Goal: Find specific page/section: Find specific page/section

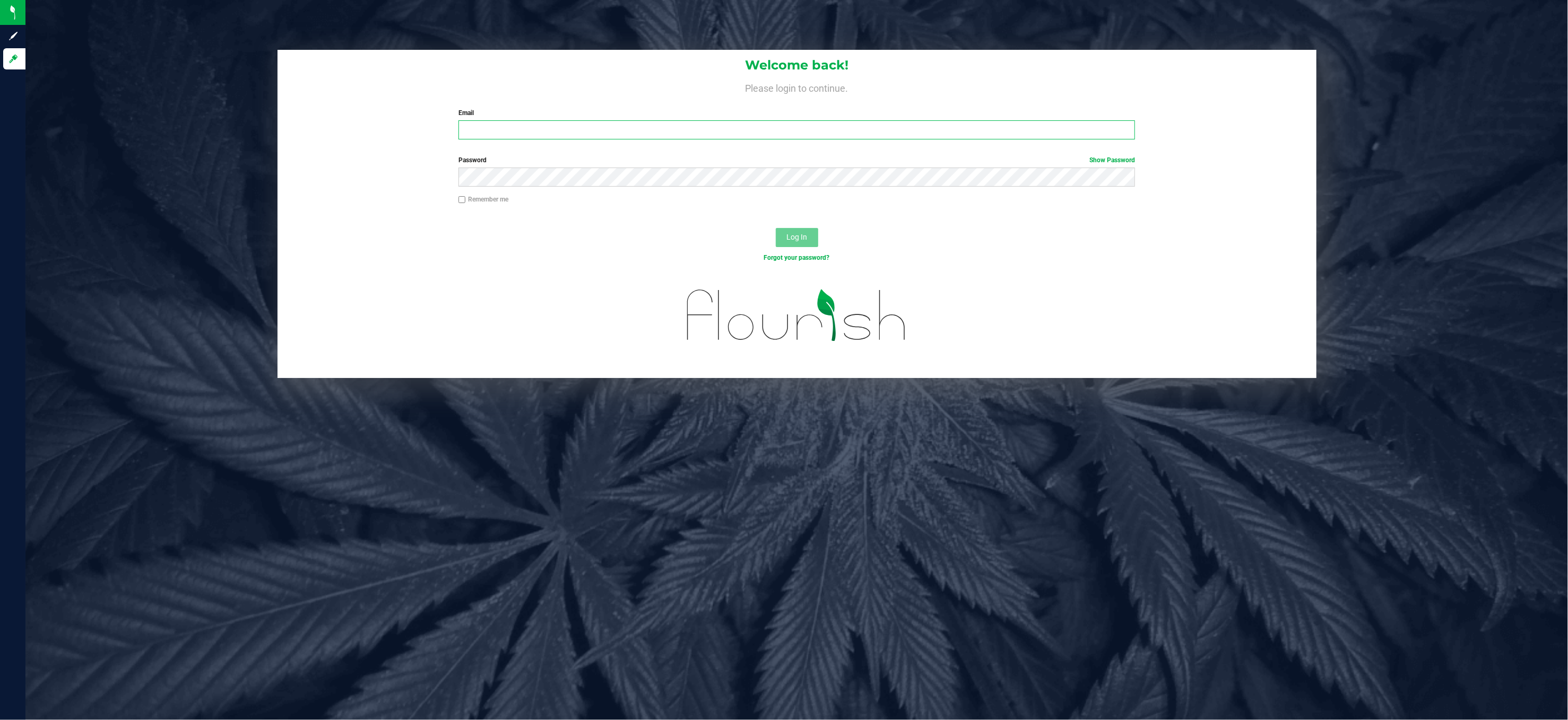
click at [614, 129] on input "Email" at bounding box center [797, 129] width 676 height 19
type input "[EMAIL_ADDRESS][DOMAIN_NAME]"
click at [776, 228] on button "Log In" at bounding box center [797, 237] width 43 height 19
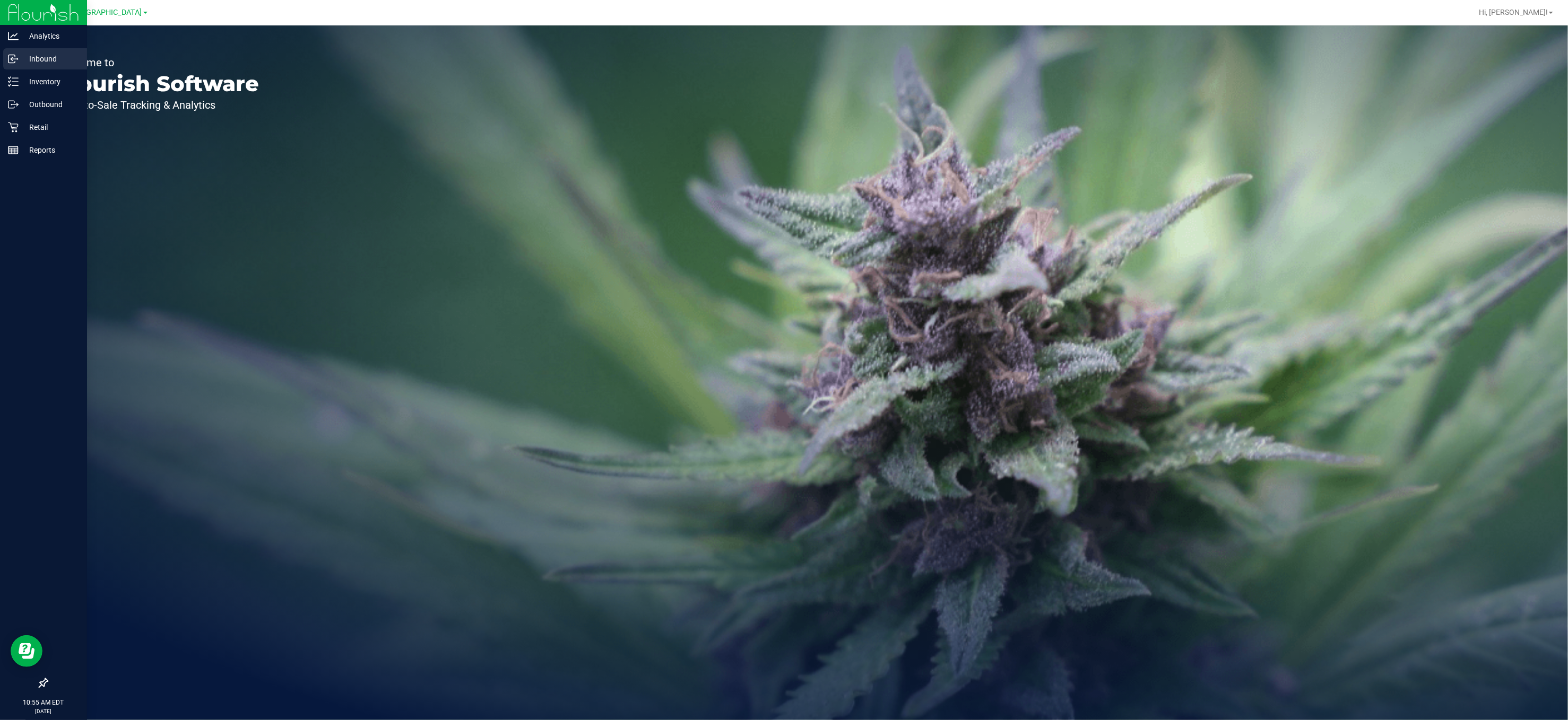
click at [40, 60] on p "Inbound" at bounding box center [50, 59] width 64 height 13
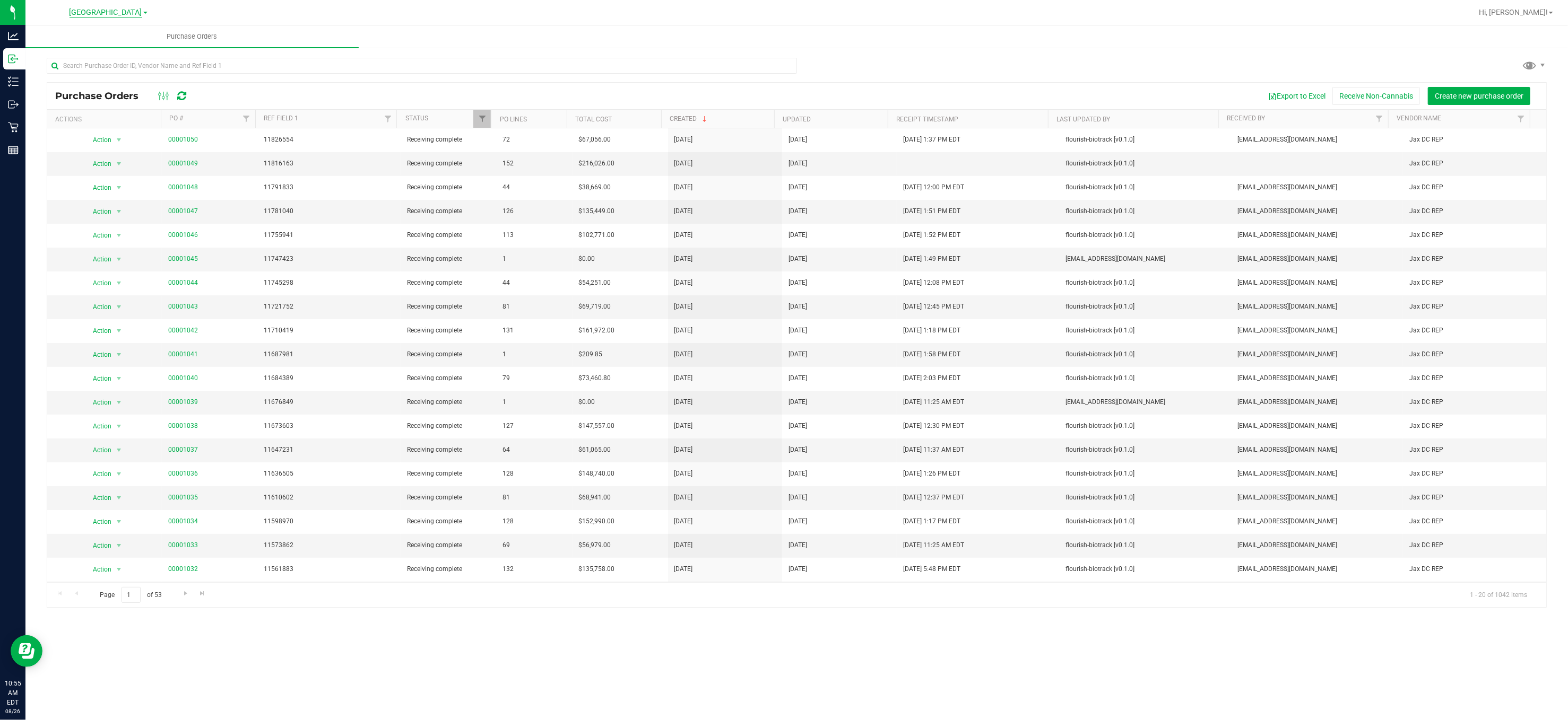
click at [121, 8] on span "[GEOGRAPHIC_DATA]" at bounding box center [106, 13] width 73 height 9
click at [72, 50] on link "Port Orange WC" at bounding box center [108, 52] width 155 height 15
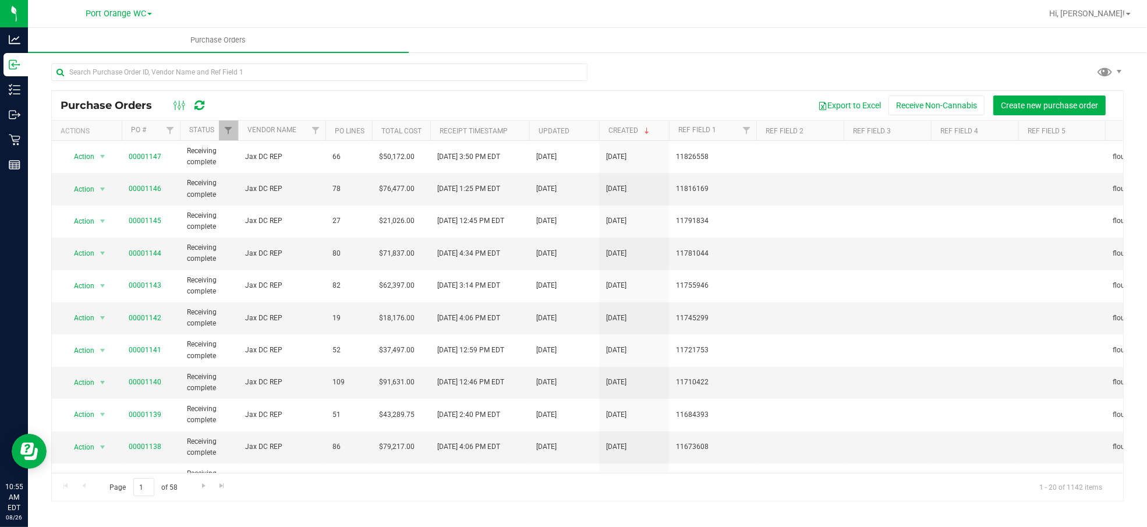
drag, startPoint x: 1672, startPoint y: 1, endPoint x: 661, endPoint y: 81, distance: 1013.6
click at [660, 81] on div at bounding box center [587, 76] width 1072 height 27
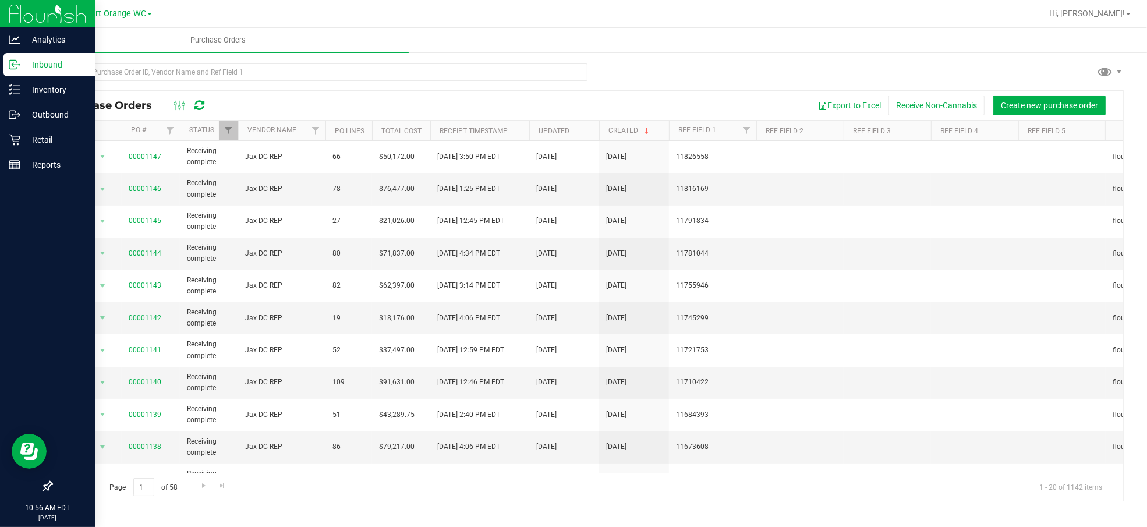
click at [49, 59] on p "Inbound" at bounding box center [55, 65] width 70 height 14
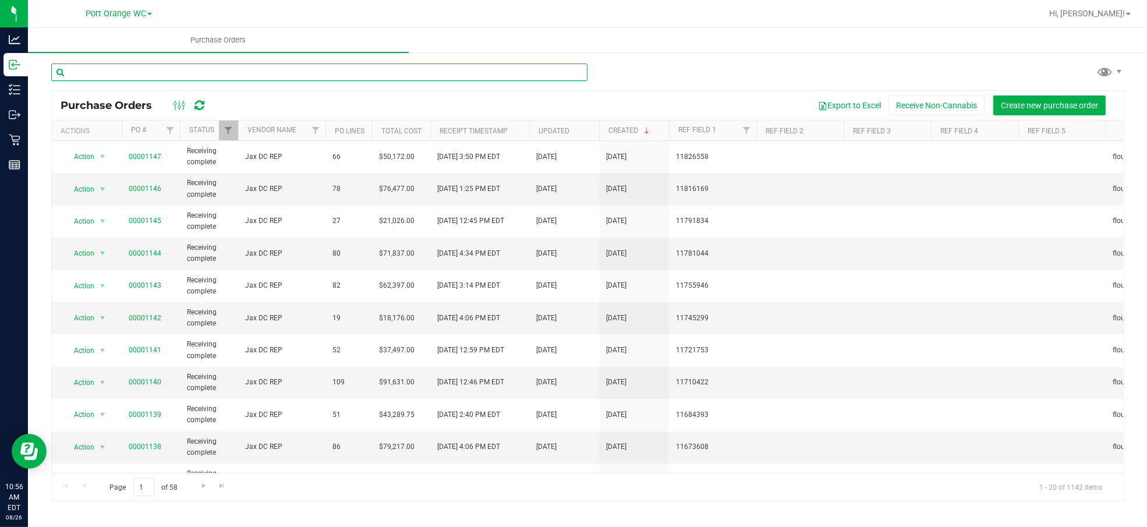
click at [185, 74] on input "text" at bounding box center [319, 71] width 536 height 17
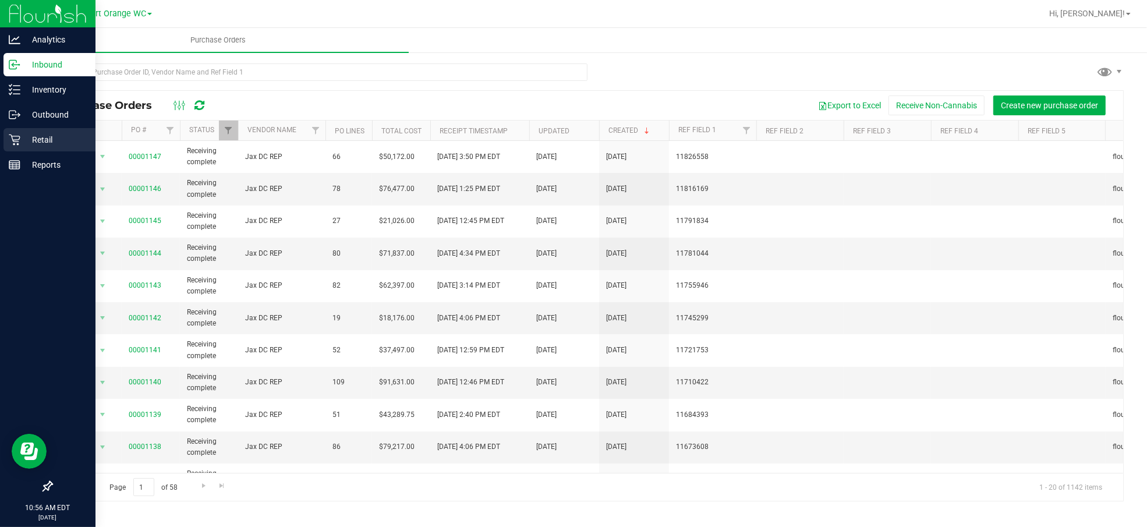
click at [42, 136] on p "Retail" at bounding box center [55, 140] width 70 height 14
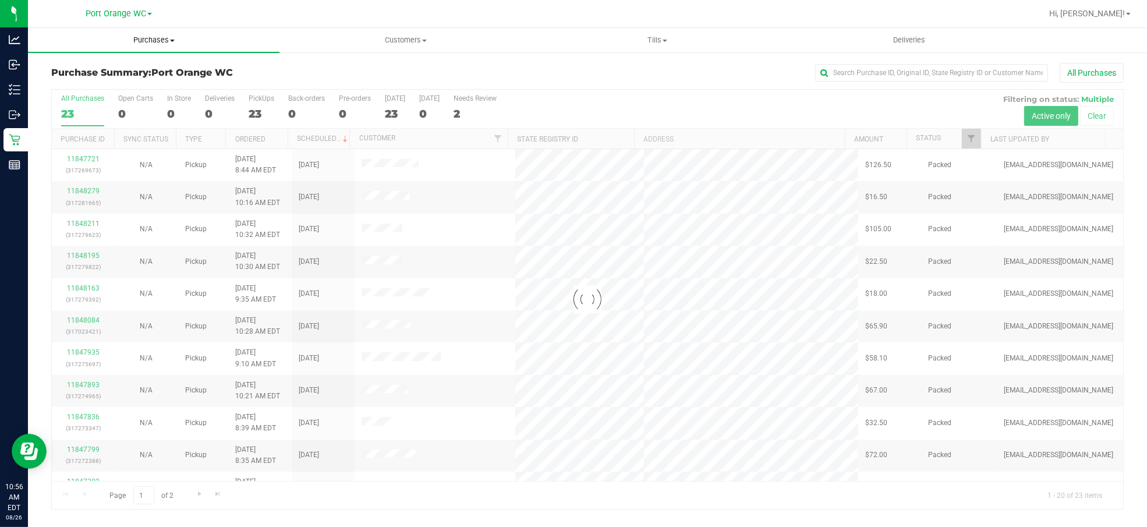
click at [154, 40] on span "Purchases" at bounding box center [153, 40] width 251 height 10
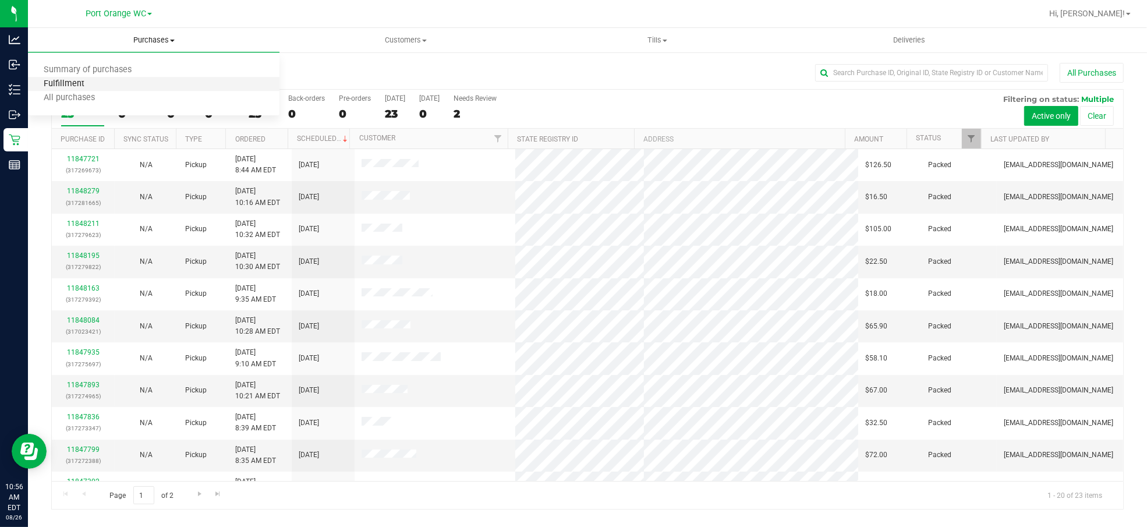
click at [82, 79] on span "Fulfillment" at bounding box center [64, 84] width 72 height 10
